Goal: Communication & Community: Share content

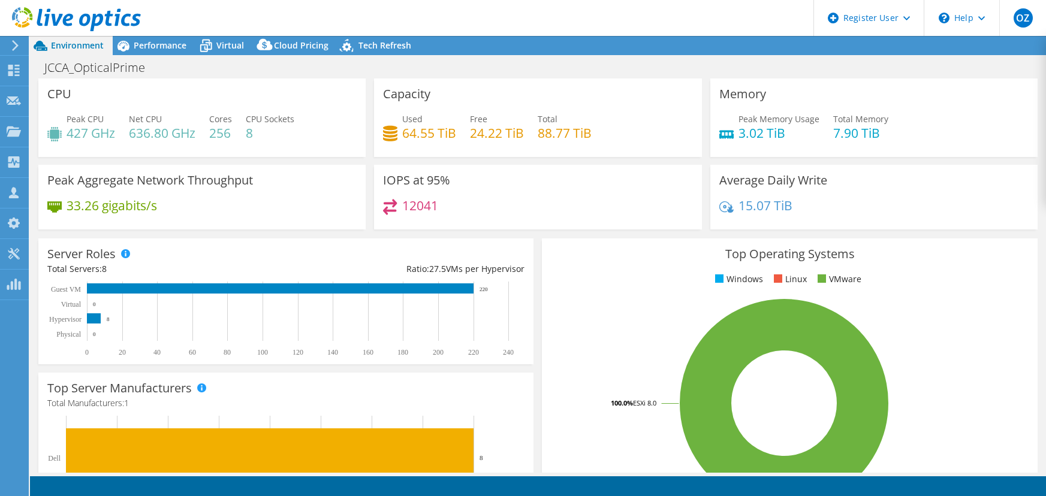
select select "USD"
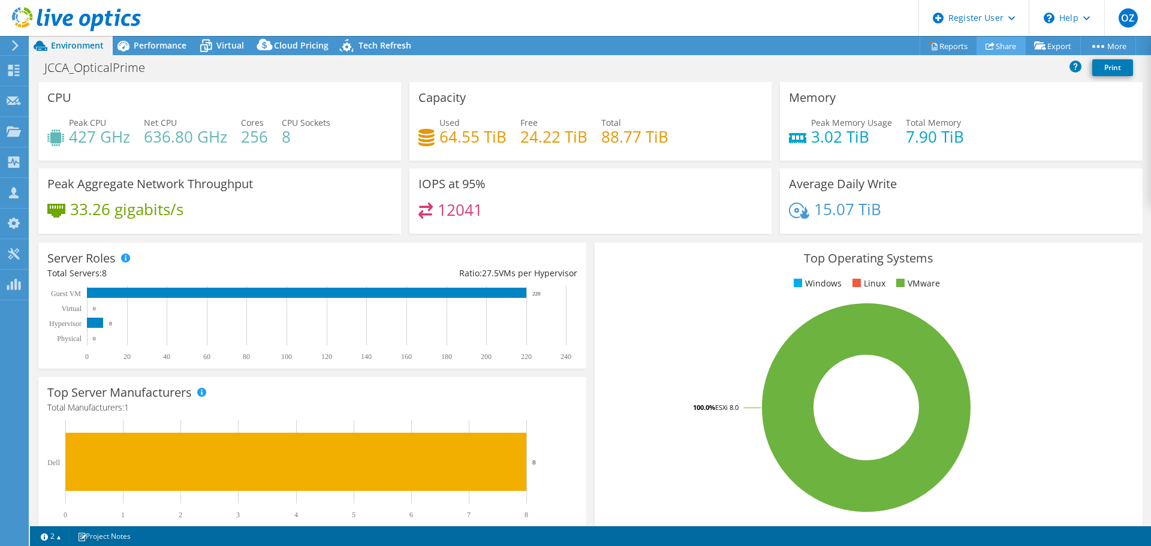
click at [1000, 46] on link "Share" at bounding box center [1000, 46] width 49 height 19
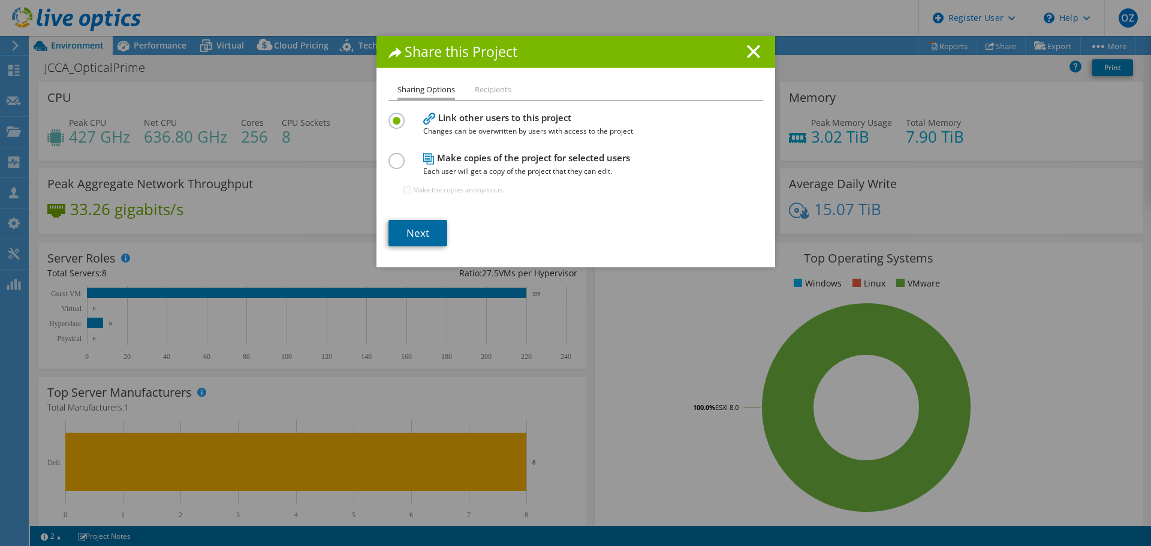
click at [413, 240] on link "Next" at bounding box center [417, 233] width 59 height 26
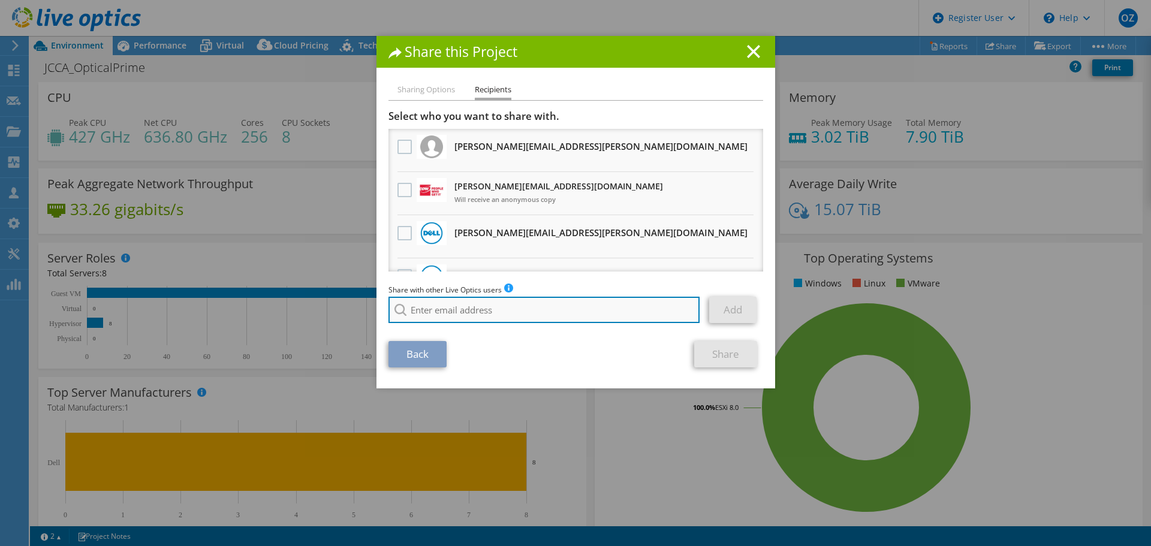
click at [431, 314] on input "search" at bounding box center [544, 310] width 312 height 26
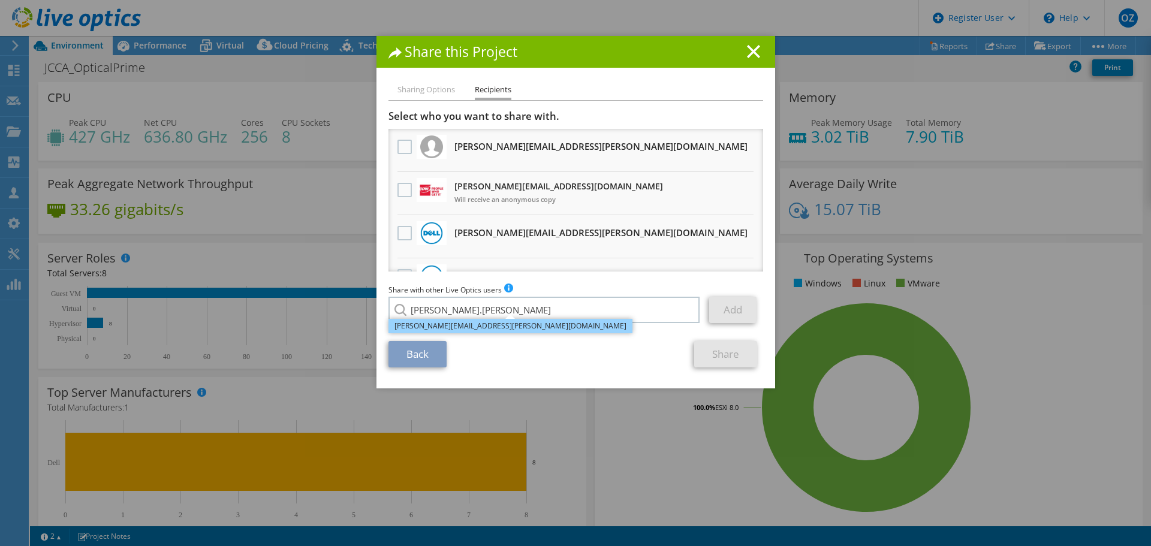
click at [421, 326] on li "[PERSON_NAME][EMAIL_ADDRESS][PERSON_NAME][DOMAIN_NAME]" at bounding box center [510, 326] width 244 height 14
type input "[PERSON_NAME][EMAIL_ADDRESS][PERSON_NAME][DOMAIN_NAME]"
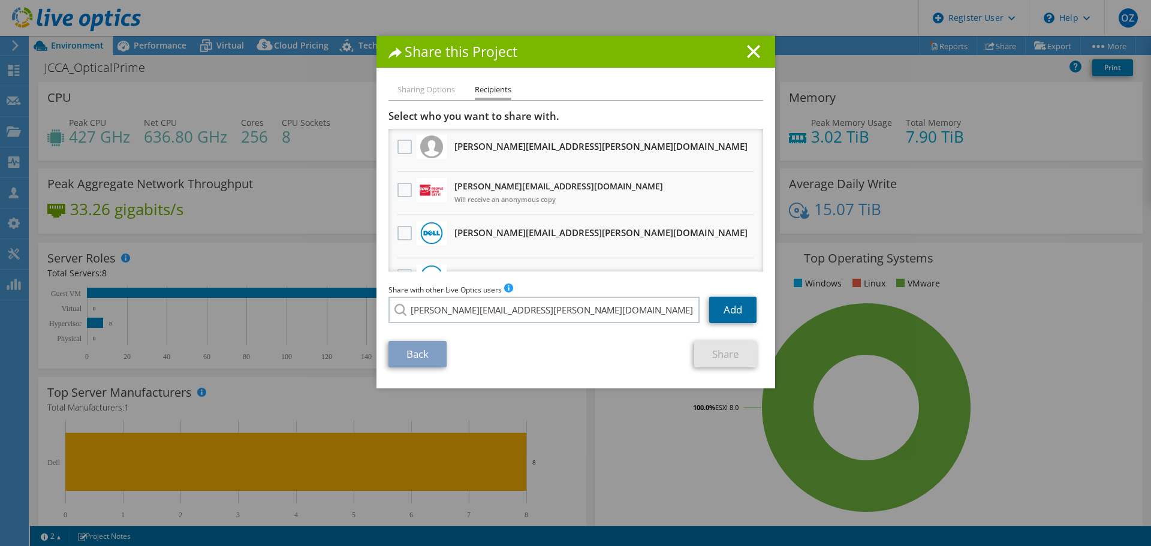
click at [727, 304] on link "Add" at bounding box center [732, 310] width 47 height 26
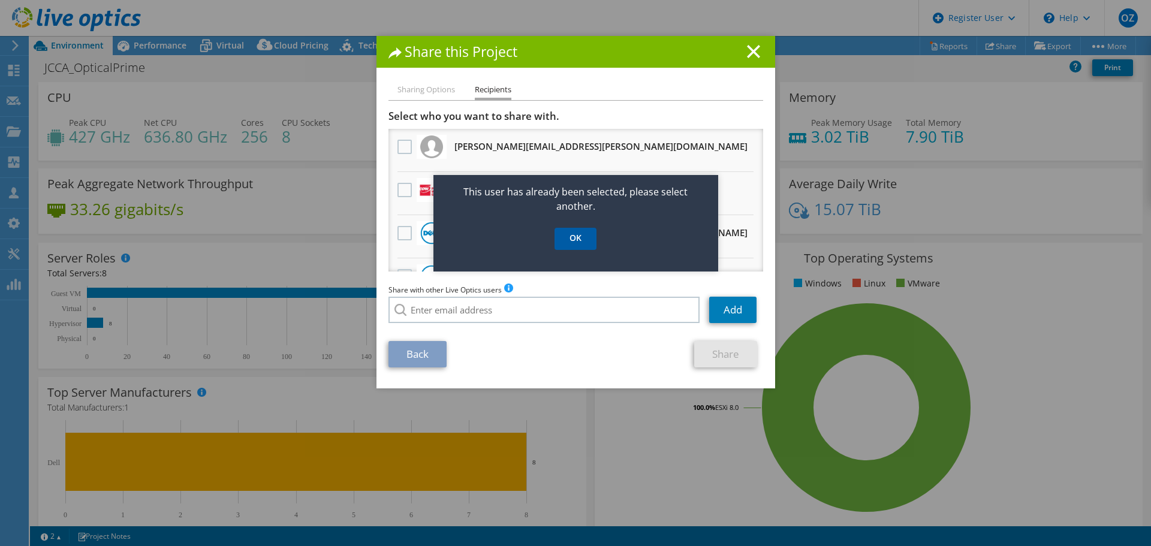
click at [574, 242] on link "OK" at bounding box center [575, 239] width 42 height 22
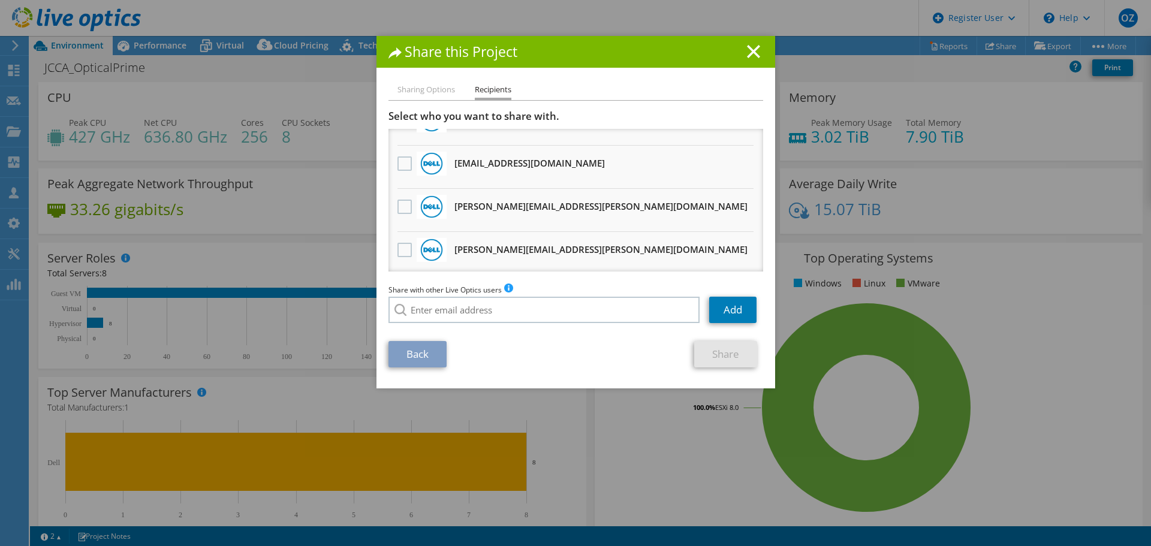
scroll to position [463, 0]
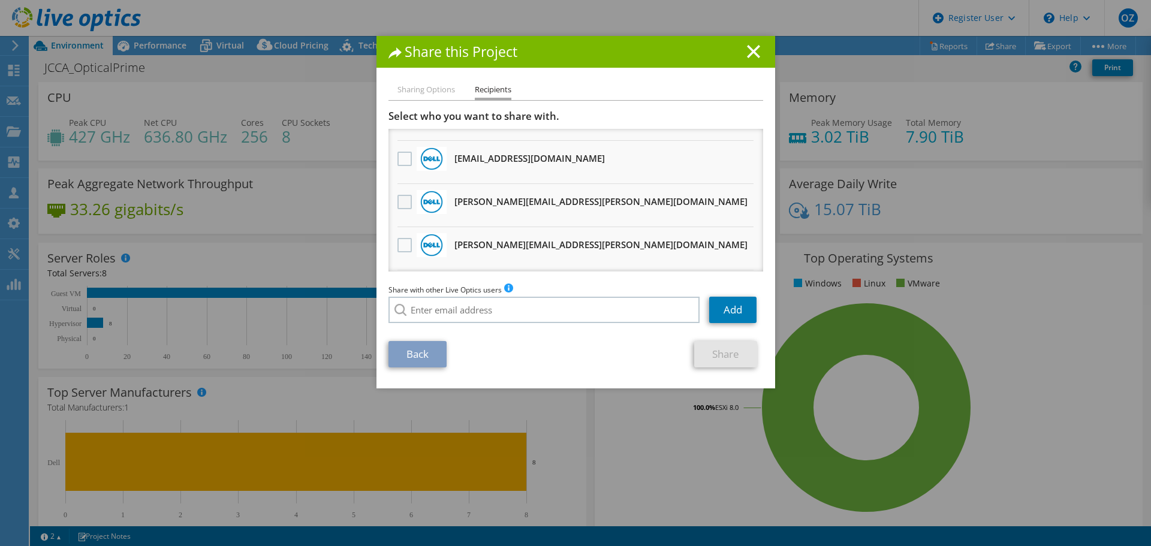
click at [401, 201] on label at bounding box center [405, 202] width 17 height 14
click at [0, 0] on input "checkbox" at bounding box center [0, 0] width 0 height 0
click at [729, 352] on link "Share" at bounding box center [725, 354] width 63 height 26
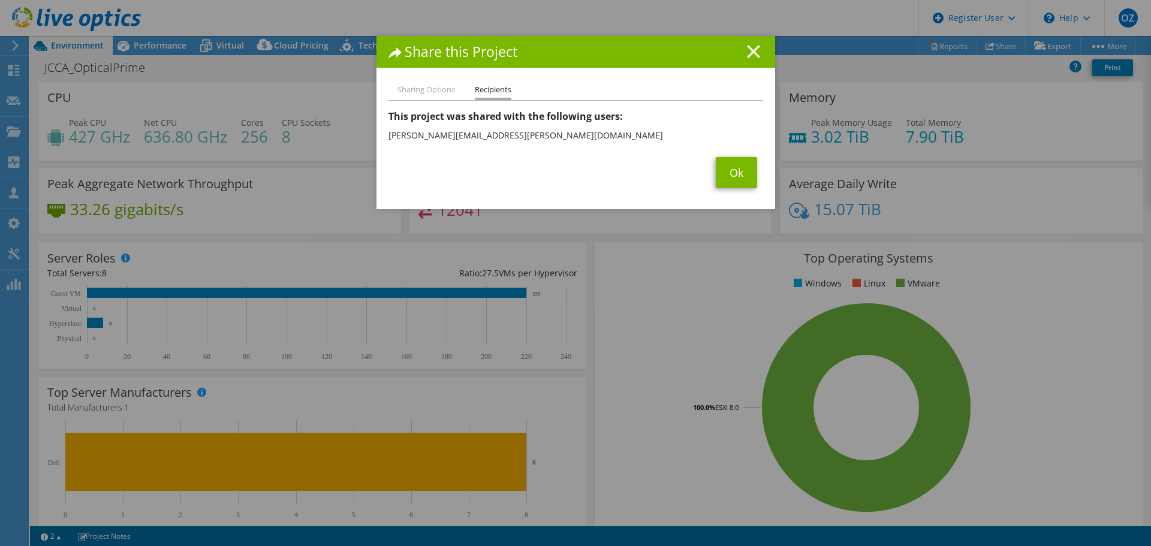
click at [751, 49] on line at bounding box center [753, 52] width 12 height 12
